Goal: Navigation & Orientation: Find specific page/section

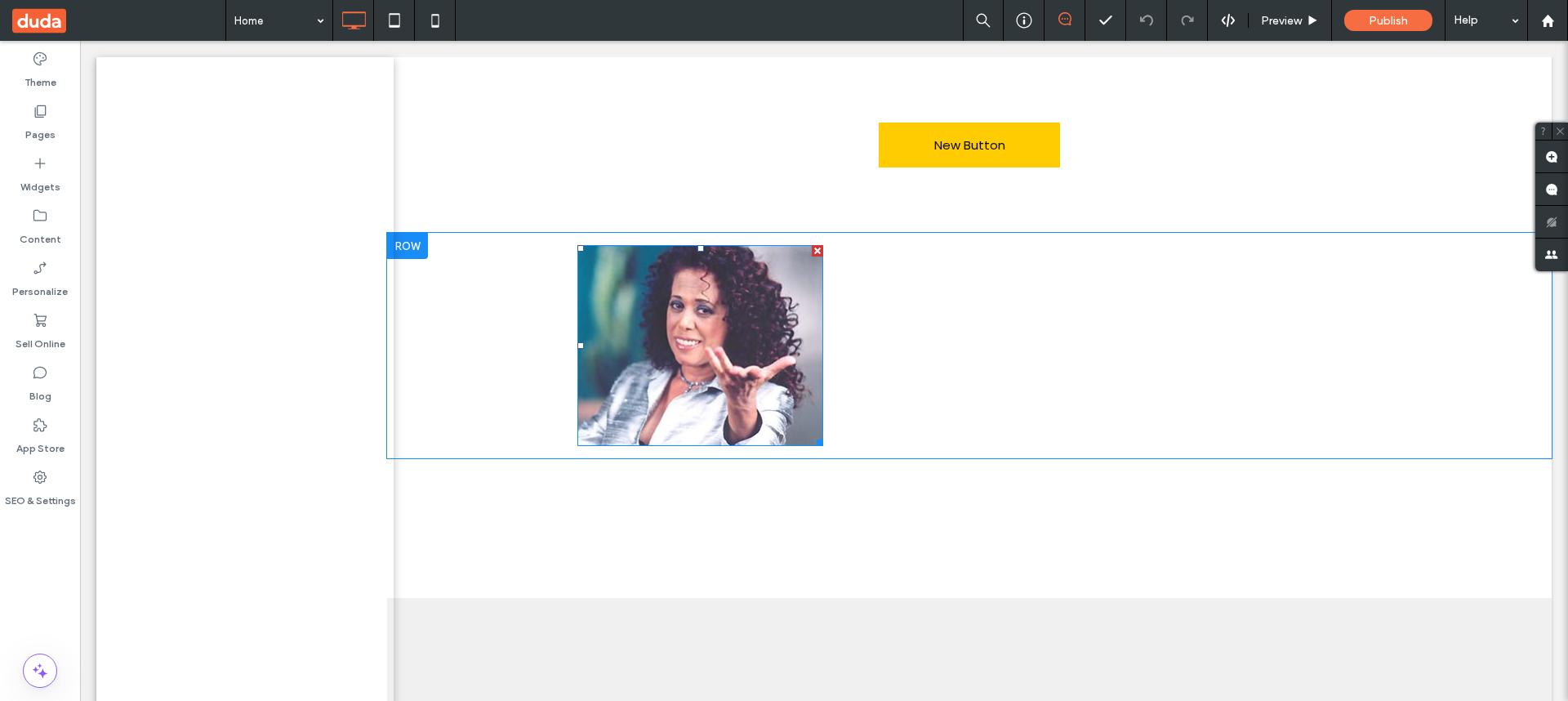
click at [693, 345] on img at bounding box center [701, 346] width 246 height 201
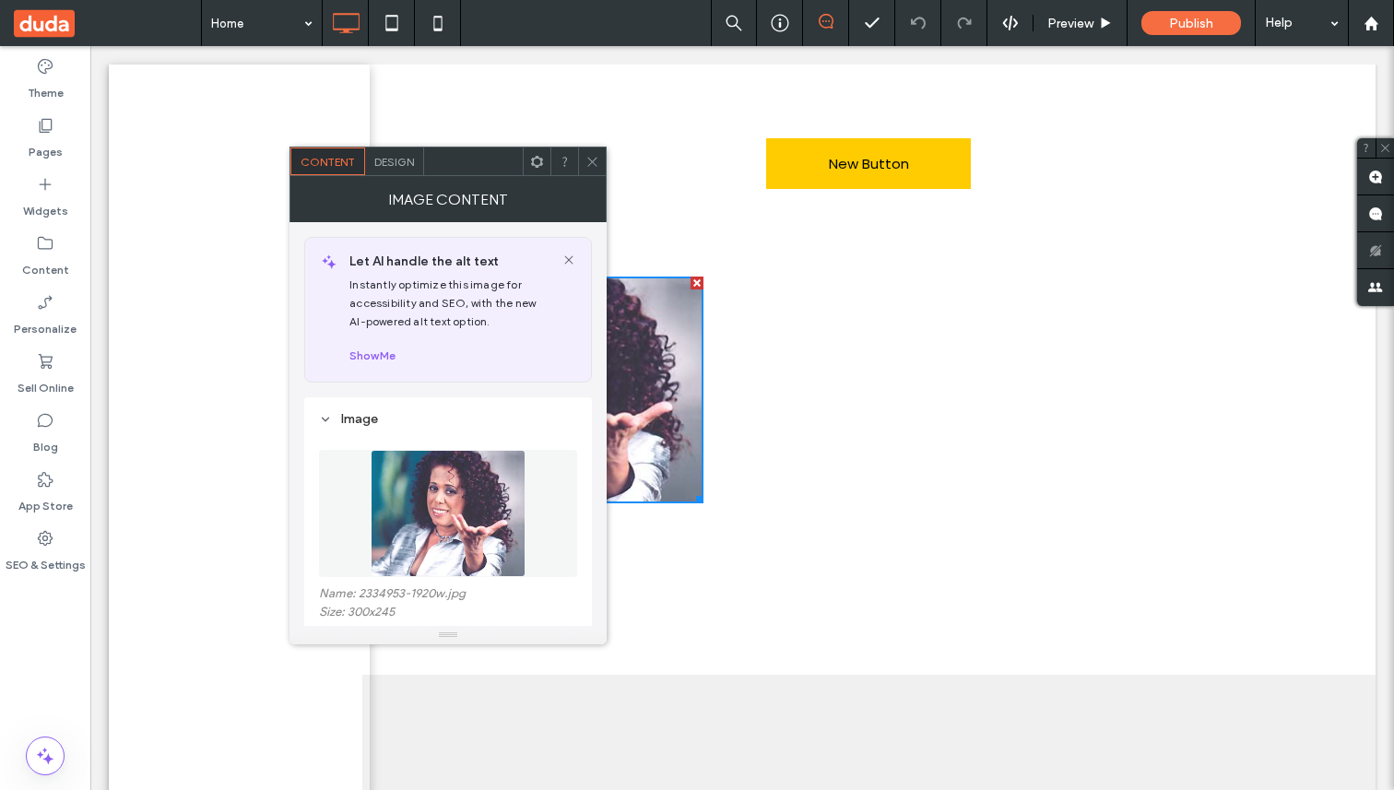
scroll to position [231, 0]
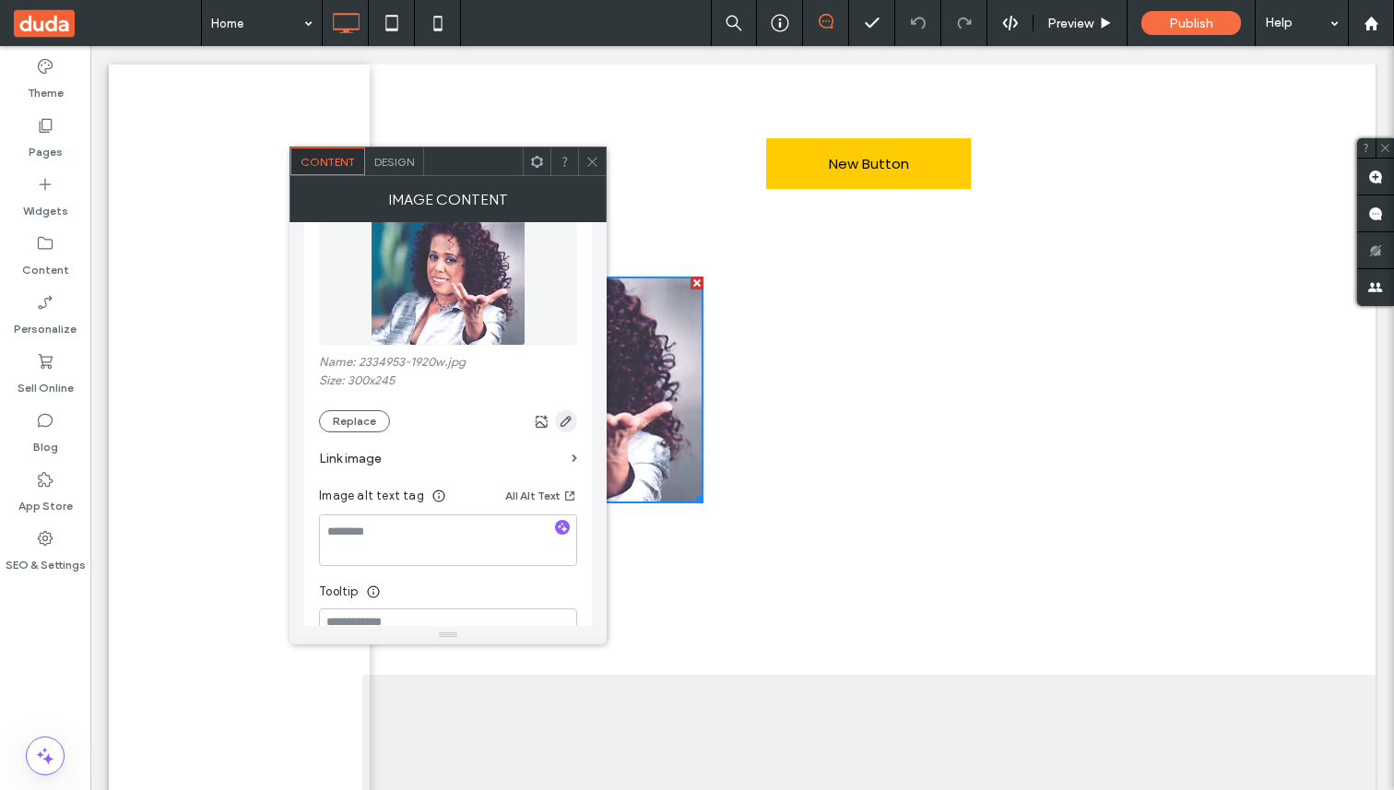
click at [566, 424] on icon "button" at bounding box center [566, 421] width 15 height 15
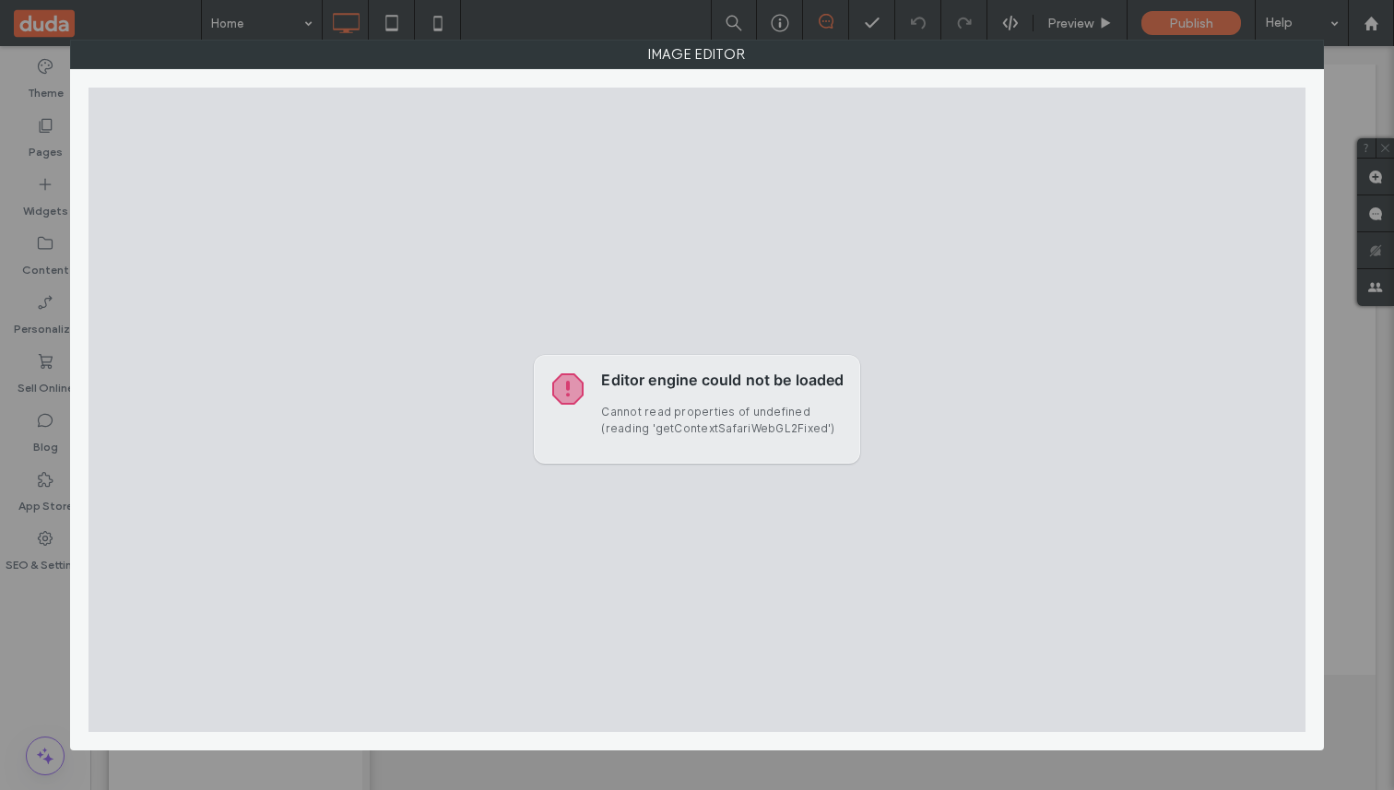
click at [659, 410] on p "Cannot read properties of undefined (reading 'getContextSafariWebGL2Fixed')" at bounding box center [722, 420] width 242 height 33
click at [660, 410] on p "Cannot read properties of undefined (reading 'getContextSafariWebGL2Fixed')" at bounding box center [722, 420] width 242 height 33
click at [694, 380] on h1 "Editor engine could not be loaded" at bounding box center [722, 382] width 242 height 22
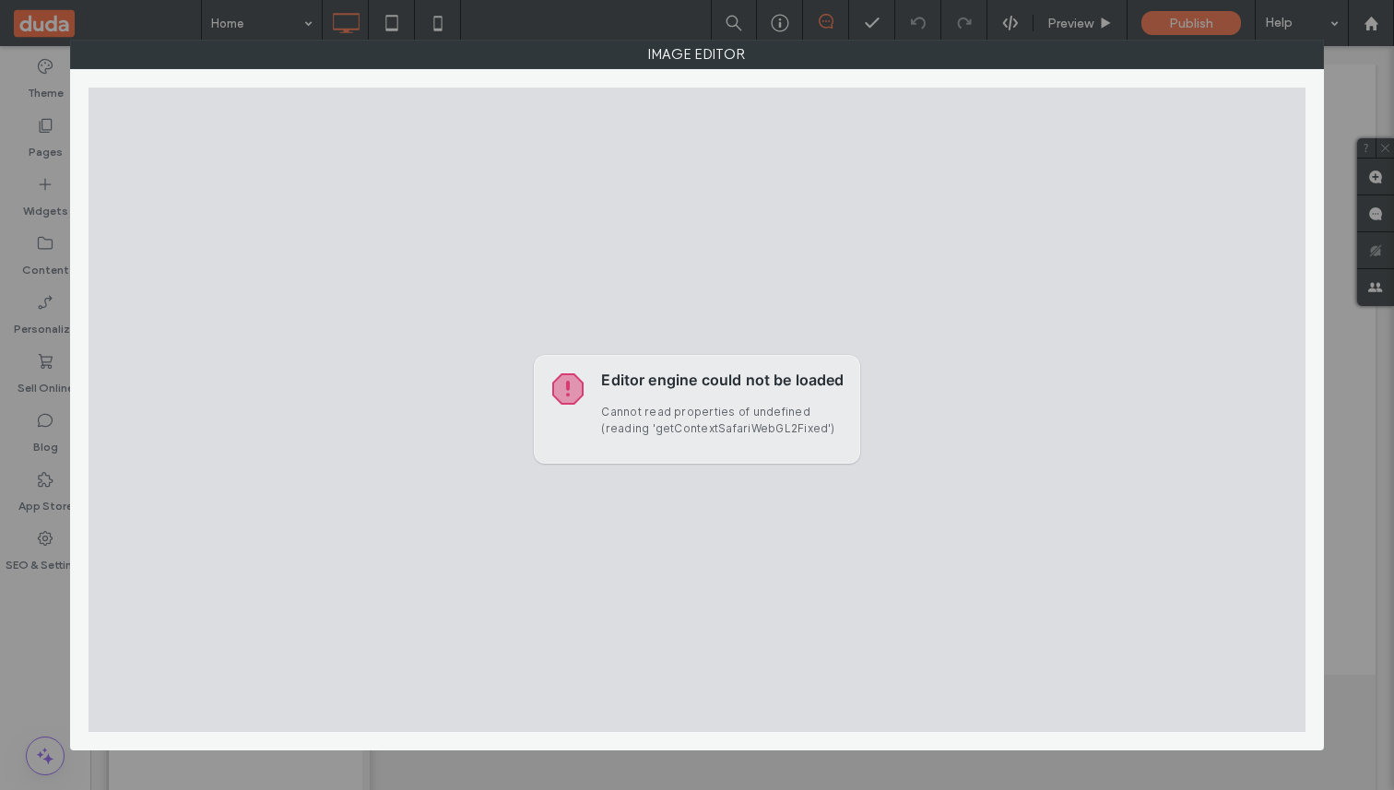
click at [602, 376] on h1 "Editor engine could not be loaded" at bounding box center [722, 382] width 242 height 22
drag, startPoint x: 601, startPoint y: 379, endPoint x: 810, endPoint y: 440, distance: 218.0
click at [810, 440] on div "Editor engine could not be loaded Cannot read properties of undefined (reading …" at bounding box center [722, 409] width 242 height 77
